Goal: Check status: Check status

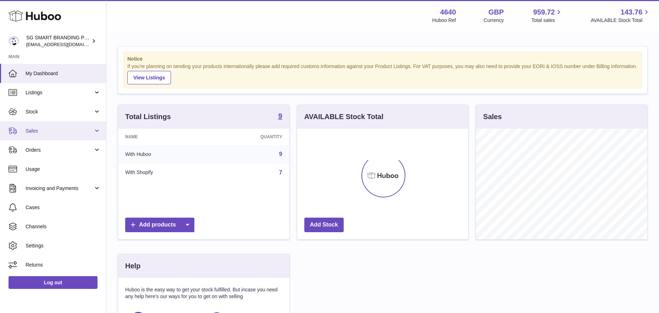
scroll to position [111, 171]
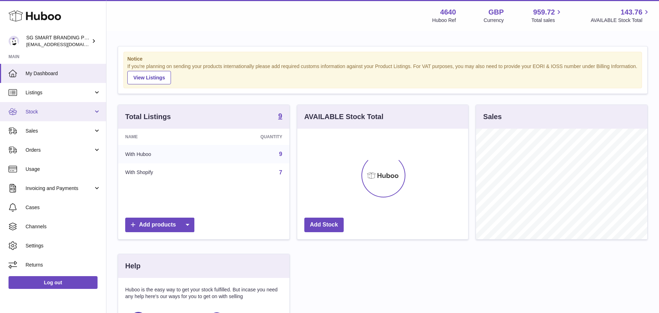
click at [48, 116] on link "Stock" at bounding box center [53, 111] width 106 height 19
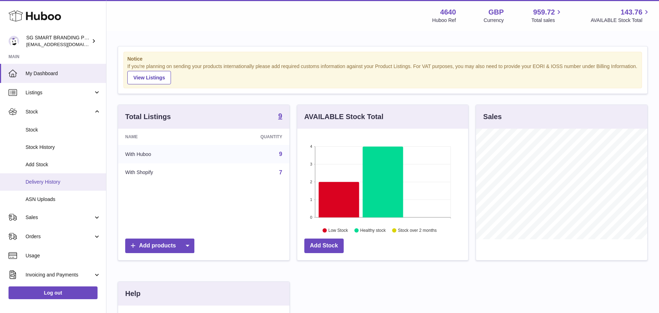
click at [51, 184] on span "Delivery History" at bounding box center [63, 182] width 75 height 7
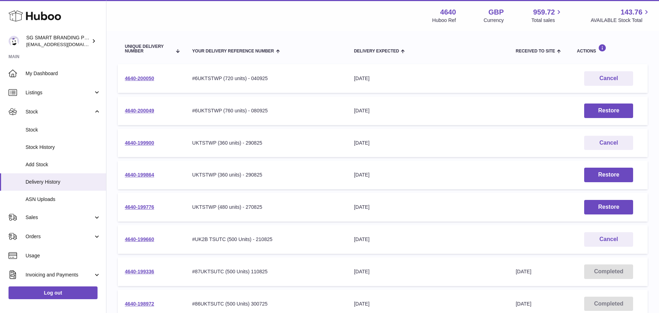
scroll to position [93, 0]
